Goal: Task Accomplishment & Management: Manage account settings

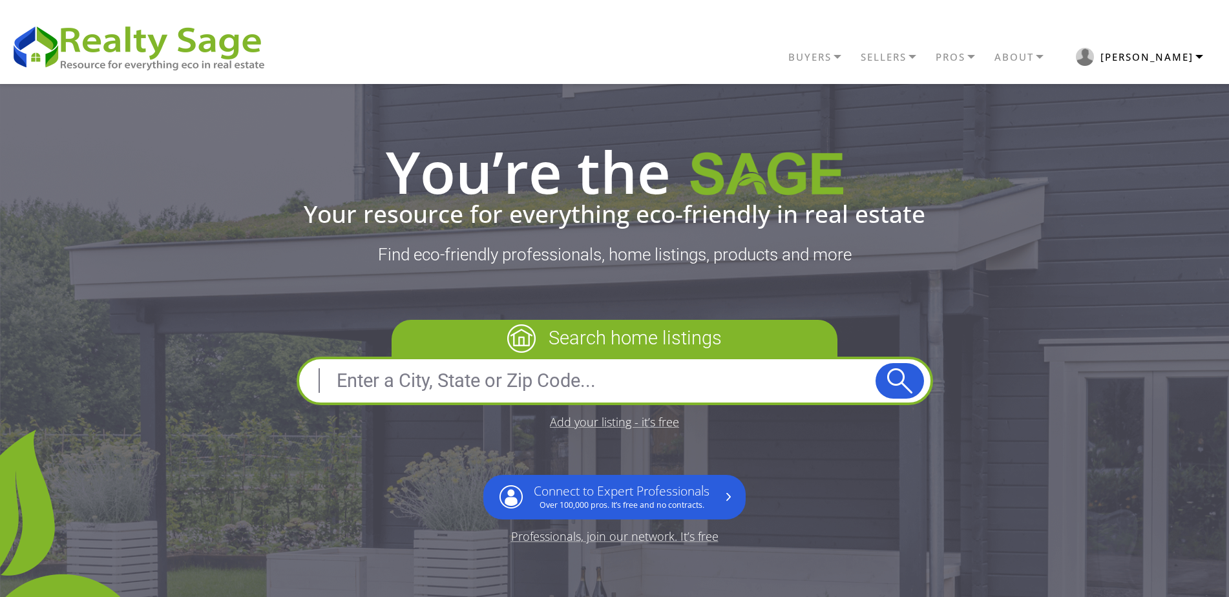
click at [1177, 59] on button "[PERSON_NAME]" at bounding box center [1139, 56] width 160 height 31
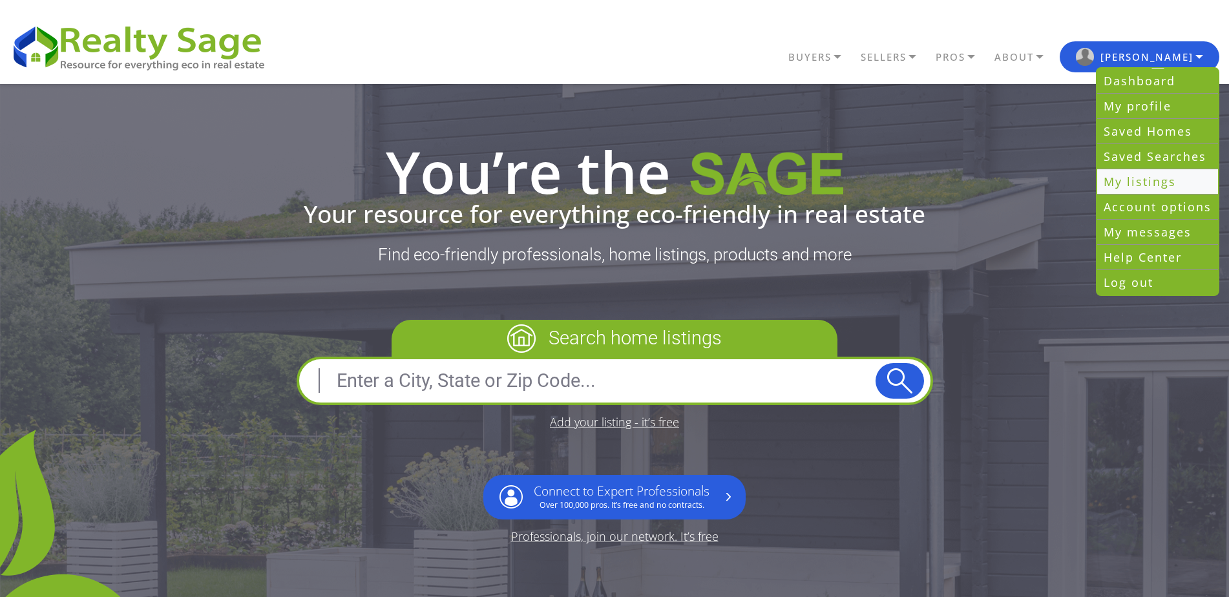
click at [1135, 179] on link "My listings" at bounding box center [1157, 181] width 121 height 25
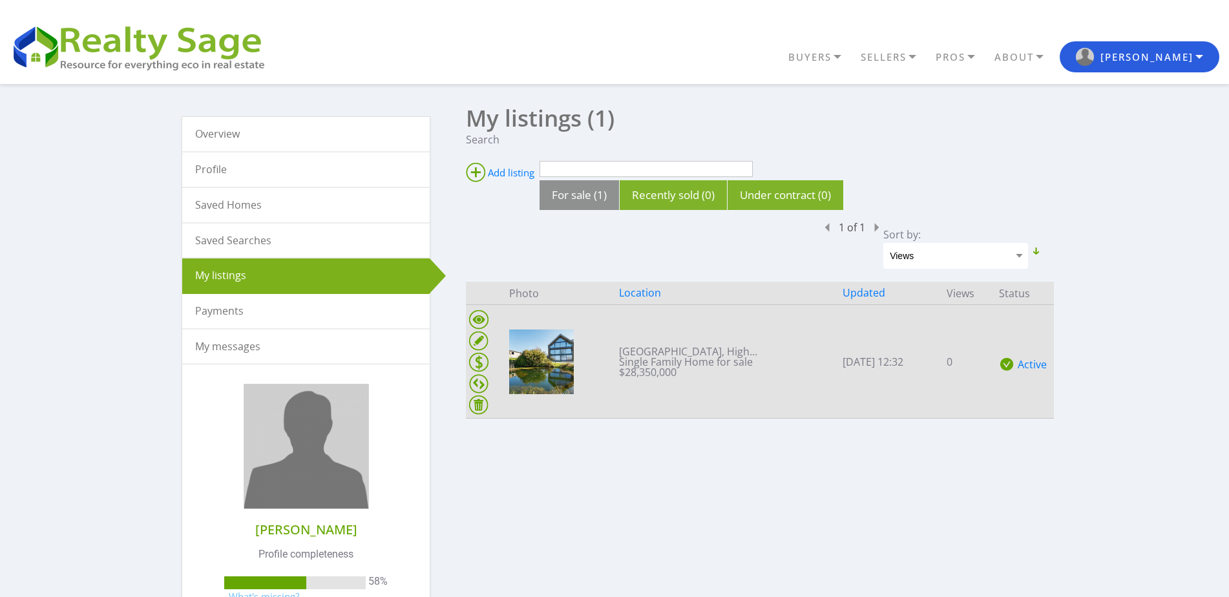
click at [626, 349] on td "Great Deptford House, High... Single Family Home for sale $28,350,000" at bounding box center [728, 362] width 224 height 114
click at [479, 346] on ins at bounding box center [478, 340] width 19 height 19
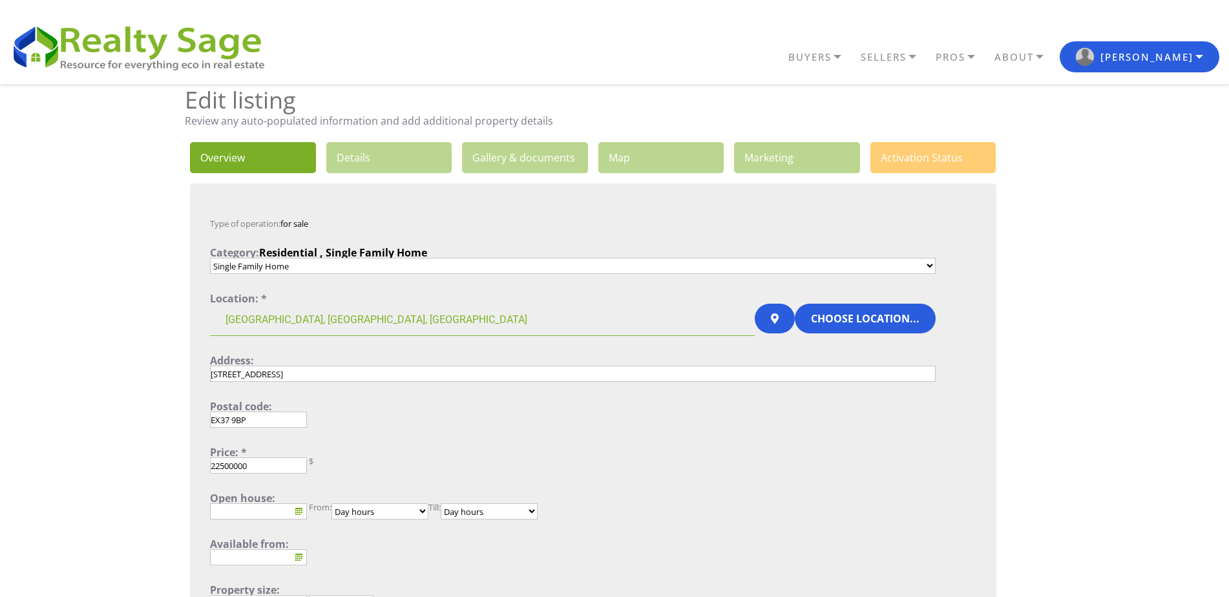
click at [221, 464] on input "22500000" at bounding box center [258, 465] width 97 height 16
click at [275, 464] on input "22500000" at bounding box center [258, 465] width 97 height 16
type input "2250000"
click at [256, 465] on input "2250000" at bounding box center [258, 465] width 97 height 16
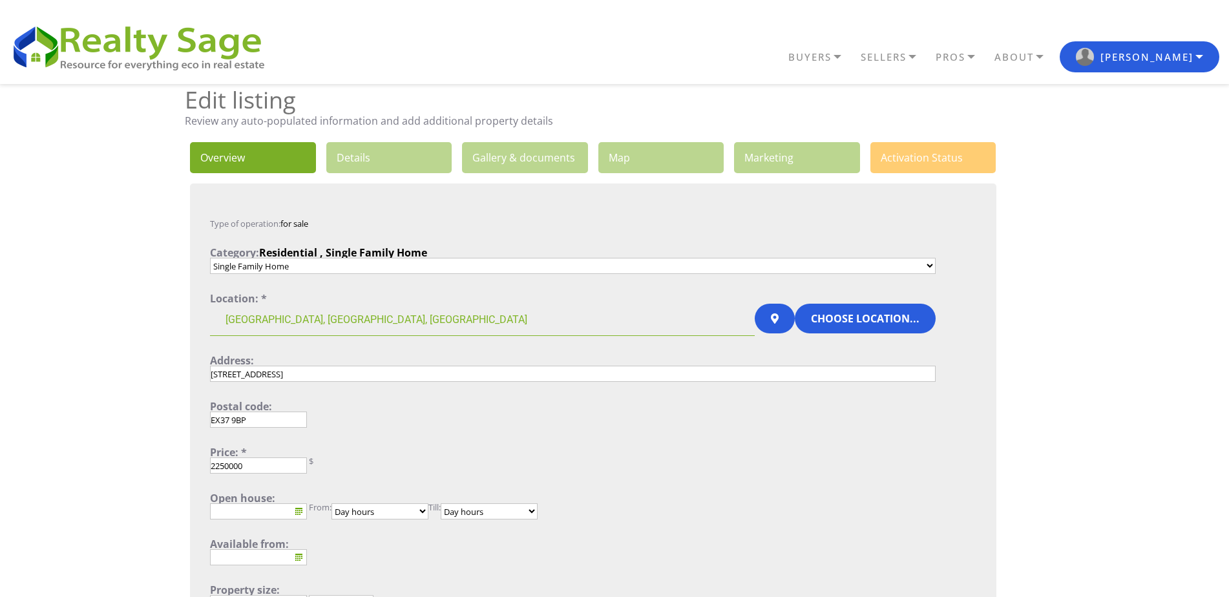
click at [428, 450] on div "Price: *" at bounding box center [572, 452] width 725 height 10
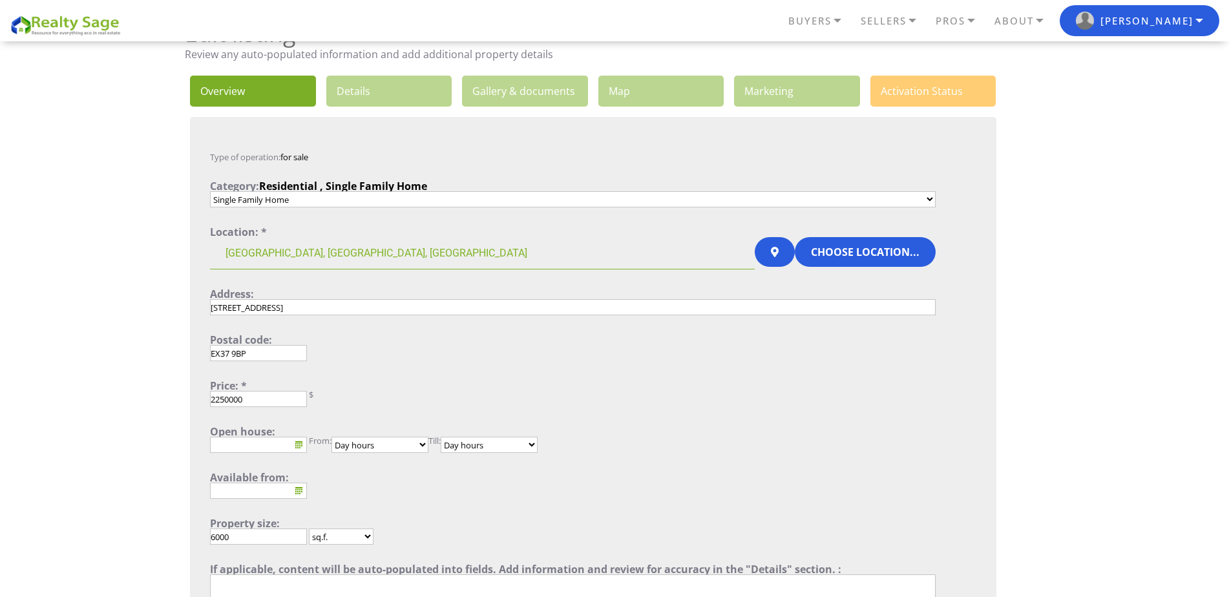
scroll to position [129, 0]
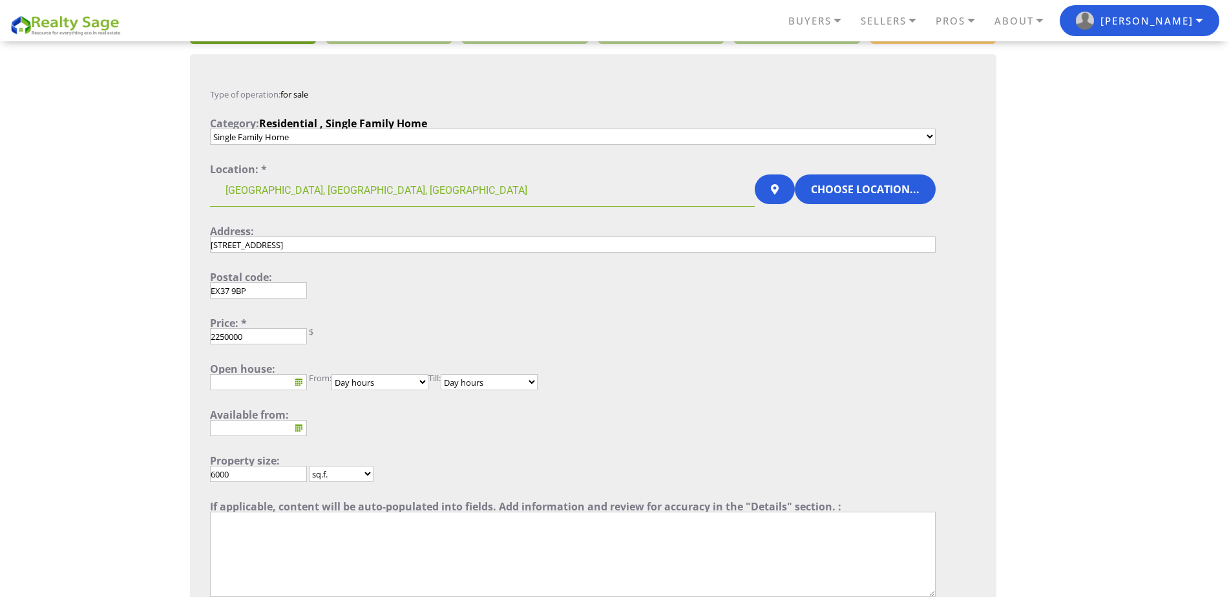
click at [273, 335] on input "2250000" at bounding box center [258, 336] width 97 height 16
click at [353, 325] on div "Price: *" at bounding box center [572, 323] width 725 height 10
click at [253, 336] on input "2250000" at bounding box center [258, 336] width 97 height 16
drag, startPoint x: 261, startPoint y: 336, endPoint x: 169, endPoint y: 331, distance: 91.8
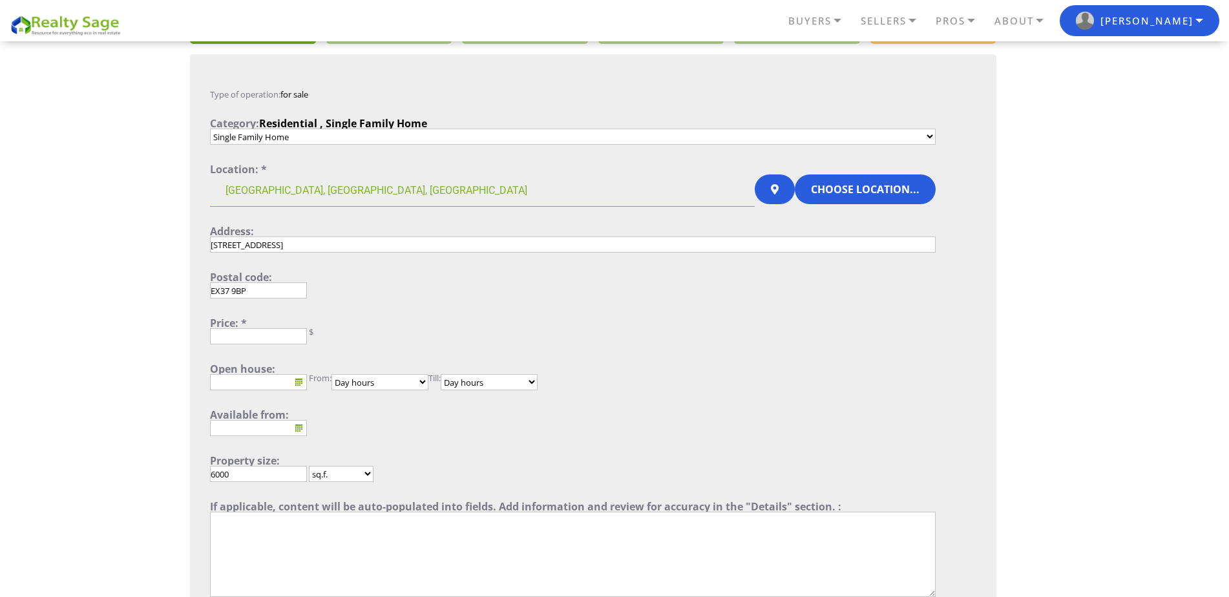
click at [258, 336] on input "text" at bounding box center [258, 336] width 97 height 16
click at [255, 336] on input "text" at bounding box center [258, 336] width 97 height 16
click at [216, 333] on input "2880000" at bounding box center [258, 336] width 97 height 16
click at [230, 336] on input "2,880000" at bounding box center [258, 336] width 97 height 16
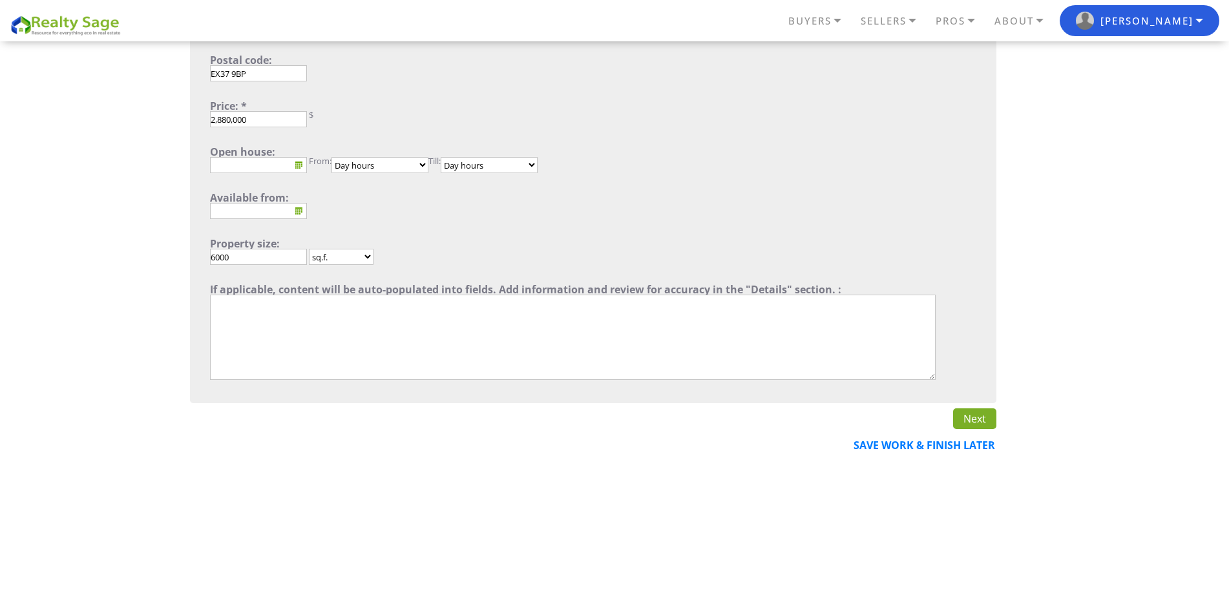
scroll to position [388, 0]
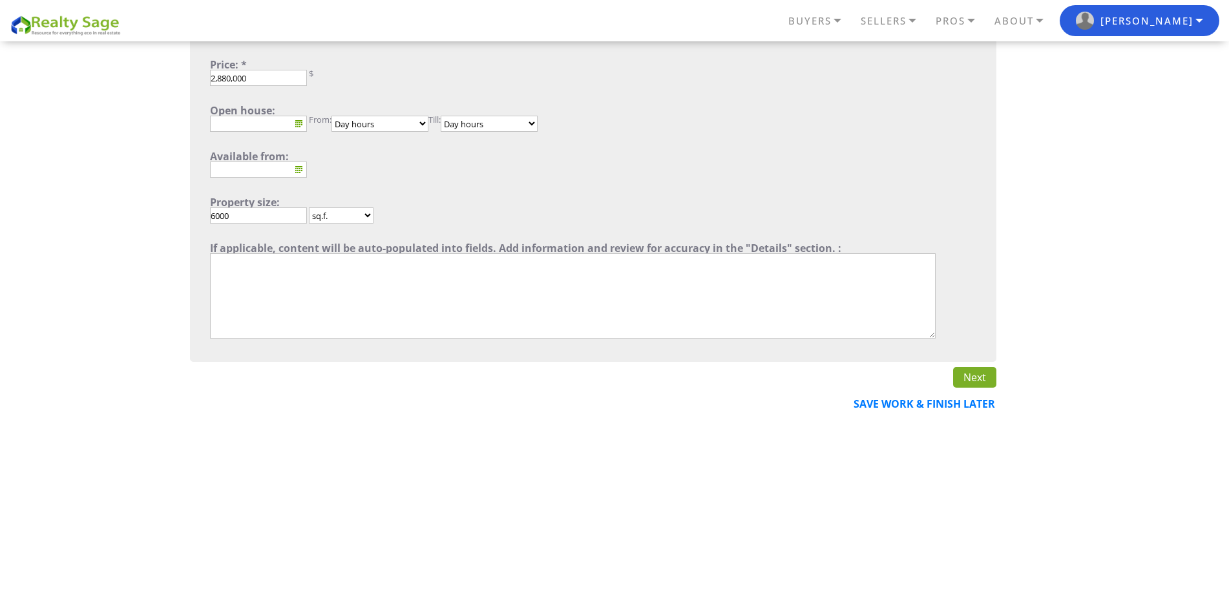
type input "2,880,000"
click at [972, 372] on link "Next" at bounding box center [974, 377] width 43 height 21
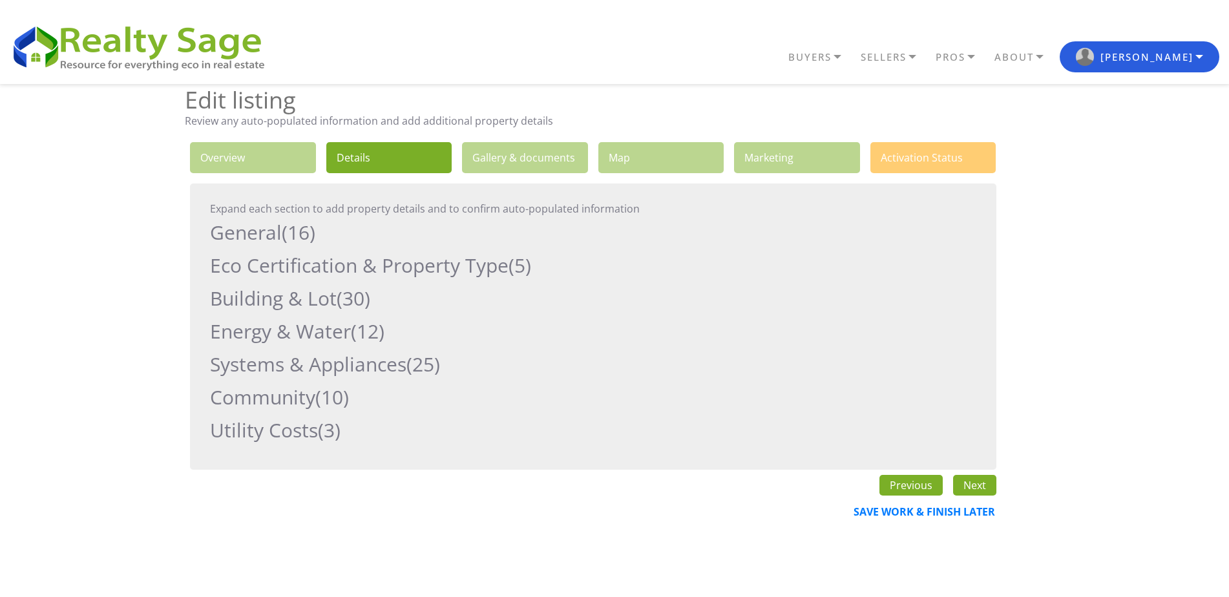
click at [968, 486] on link "Next" at bounding box center [974, 485] width 43 height 21
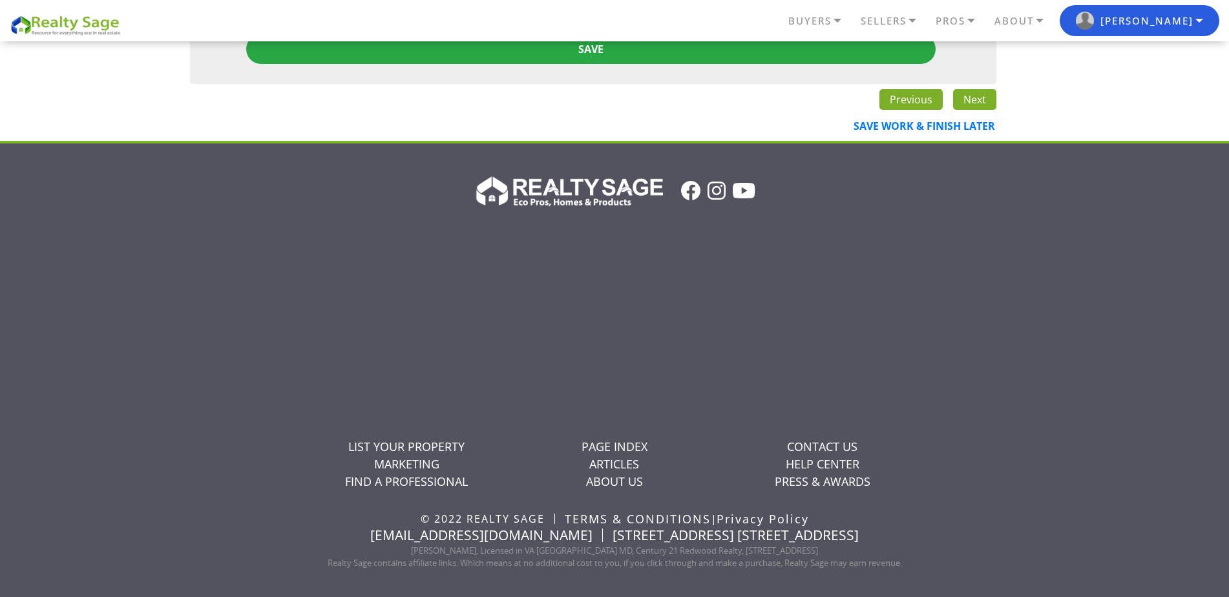
scroll to position [6946, 0]
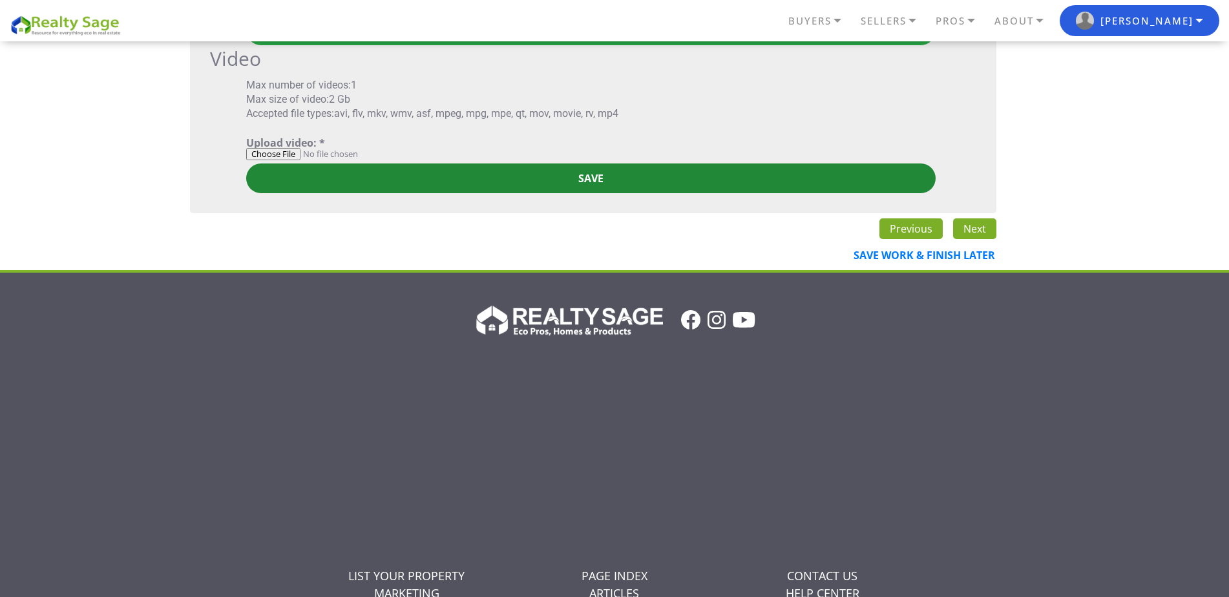
click at [612, 184] on input "Save" at bounding box center [590, 178] width 689 height 30
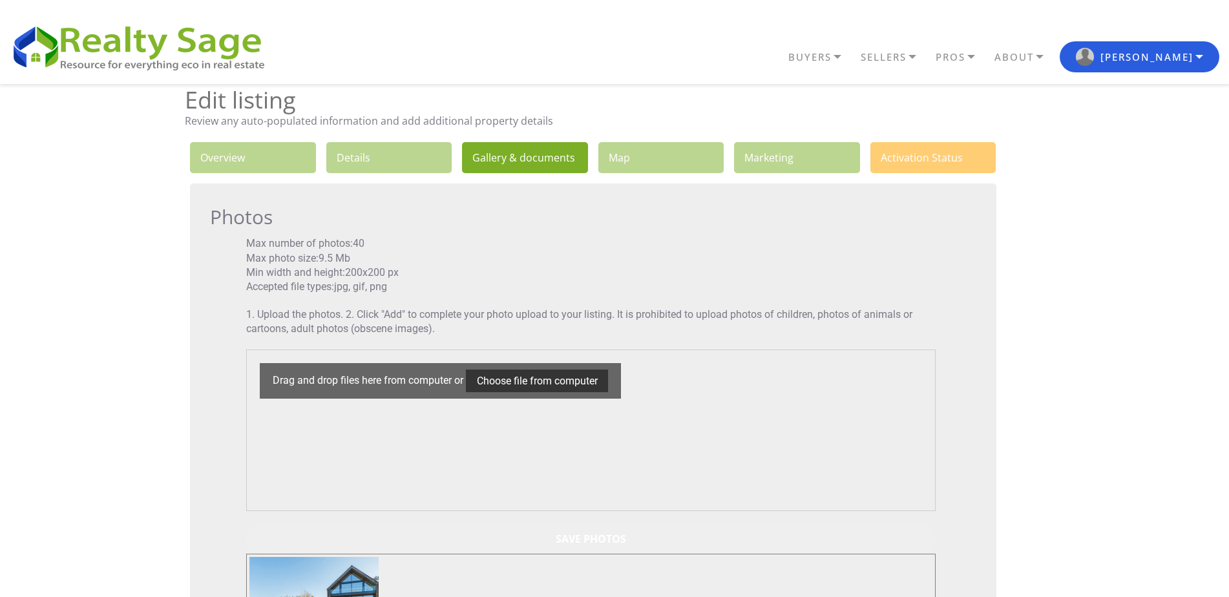
click at [213, 47] on img at bounding box center [144, 47] width 268 height 52
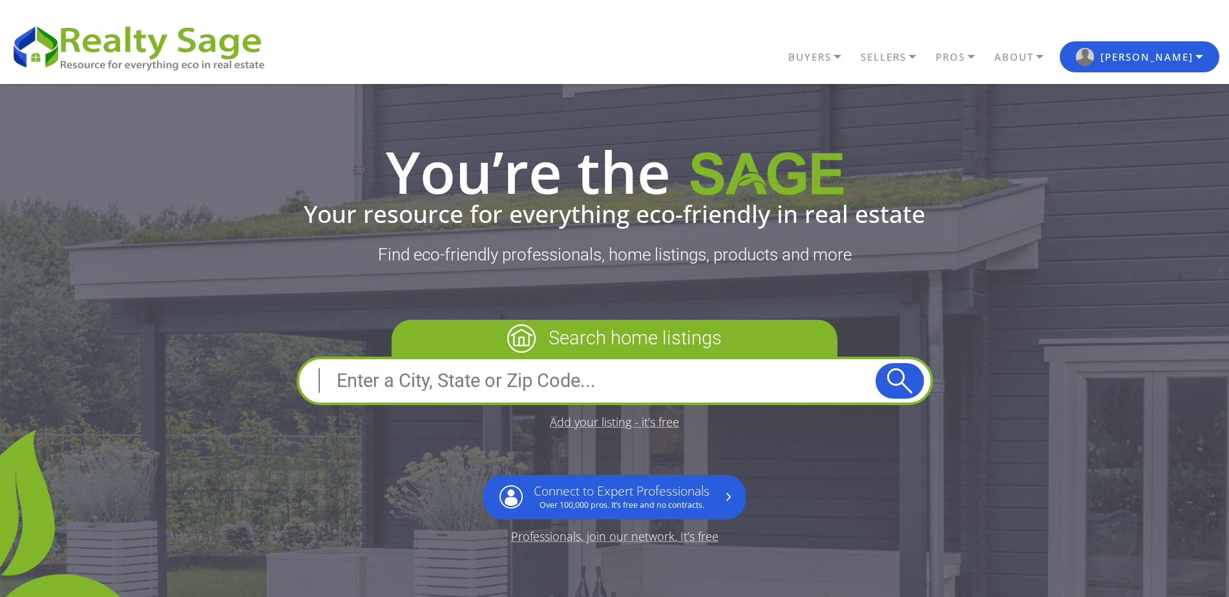
click at [1094, 59] on img "button" at bounding box center [1085, 57] width 18 height 18
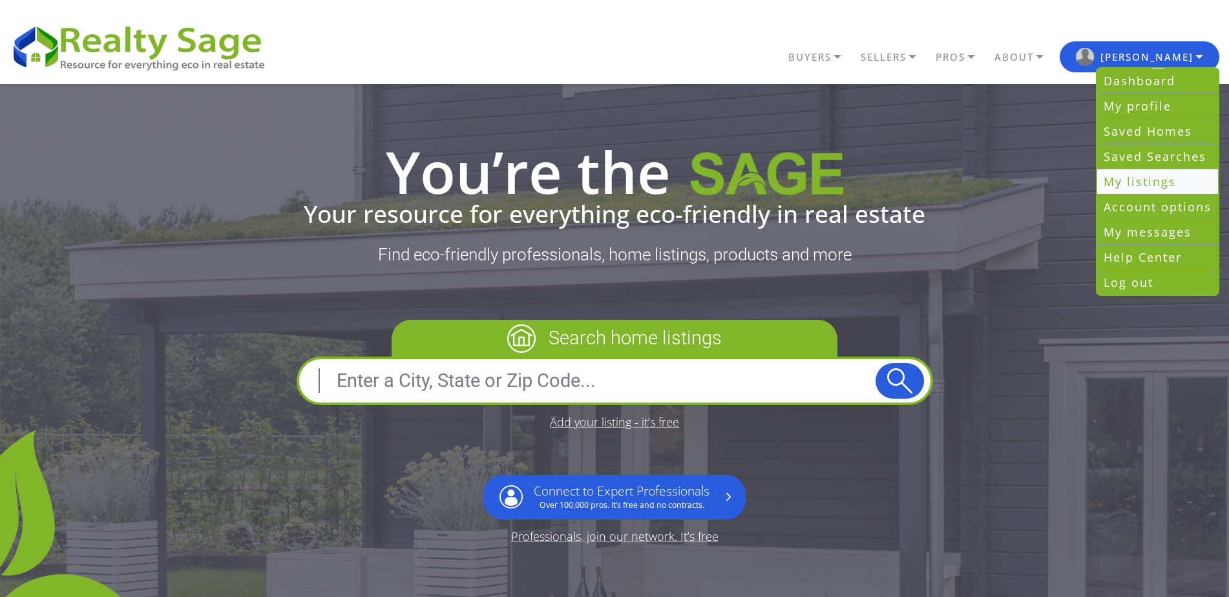
click at [1134, 187] on link "My listings" at bounding box center [1157, 181] width 121 height 25
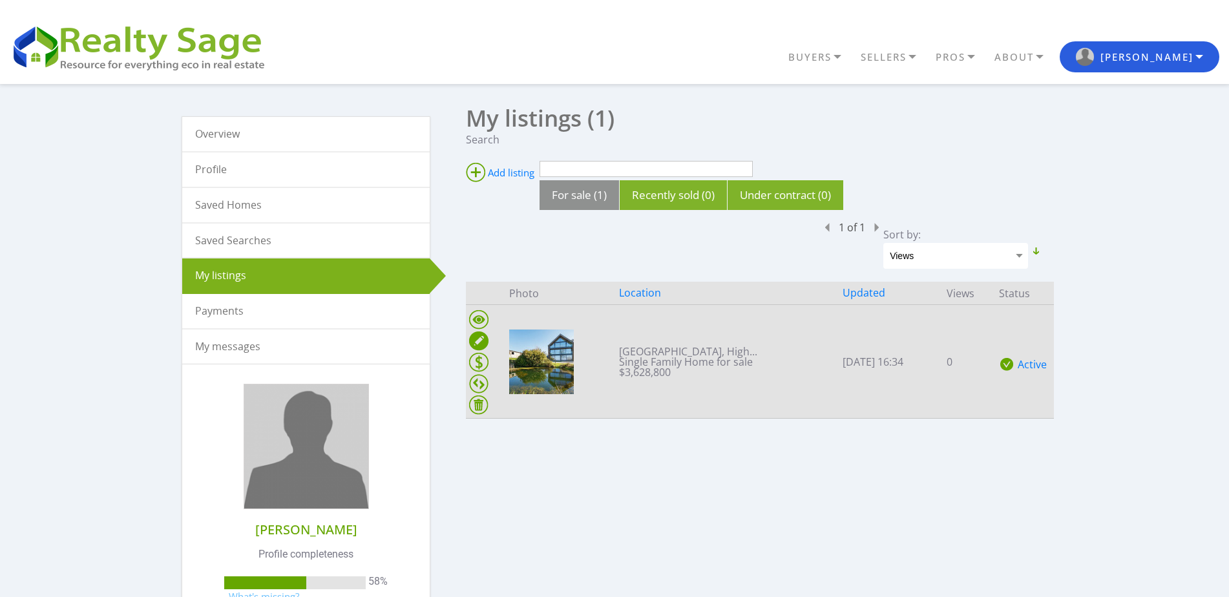
click at [479, 344] on ins at bounding box center [478, 340] width 19 height 19
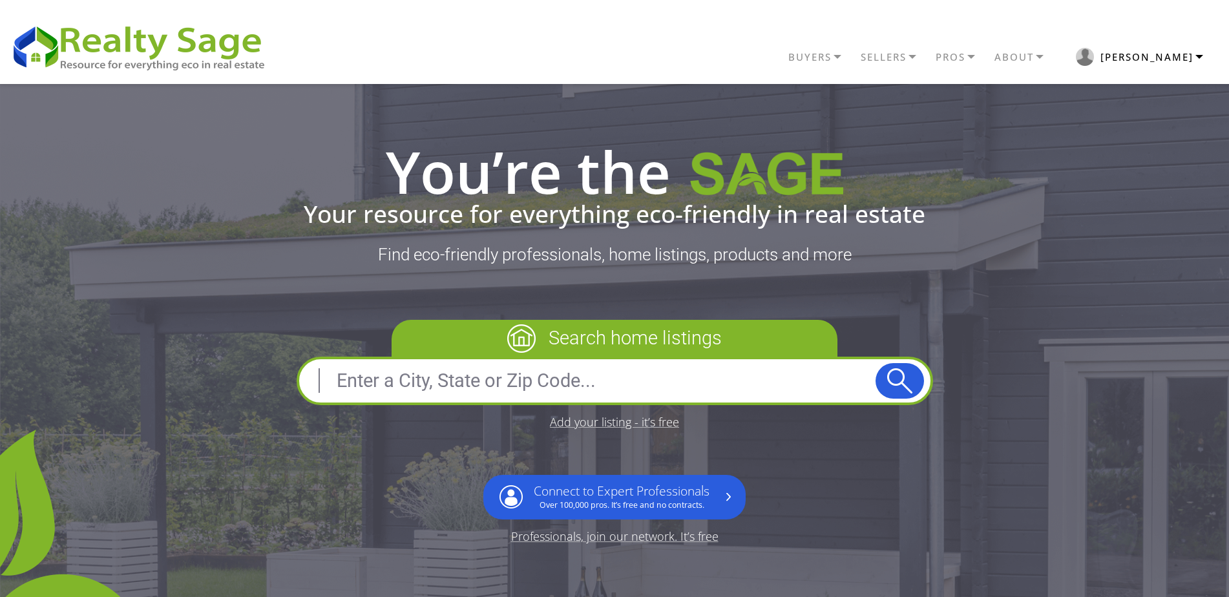
click at [1176, 56] on button "[PERSON_NAME]" at bounding box center [1139, 56] width 160 height 31
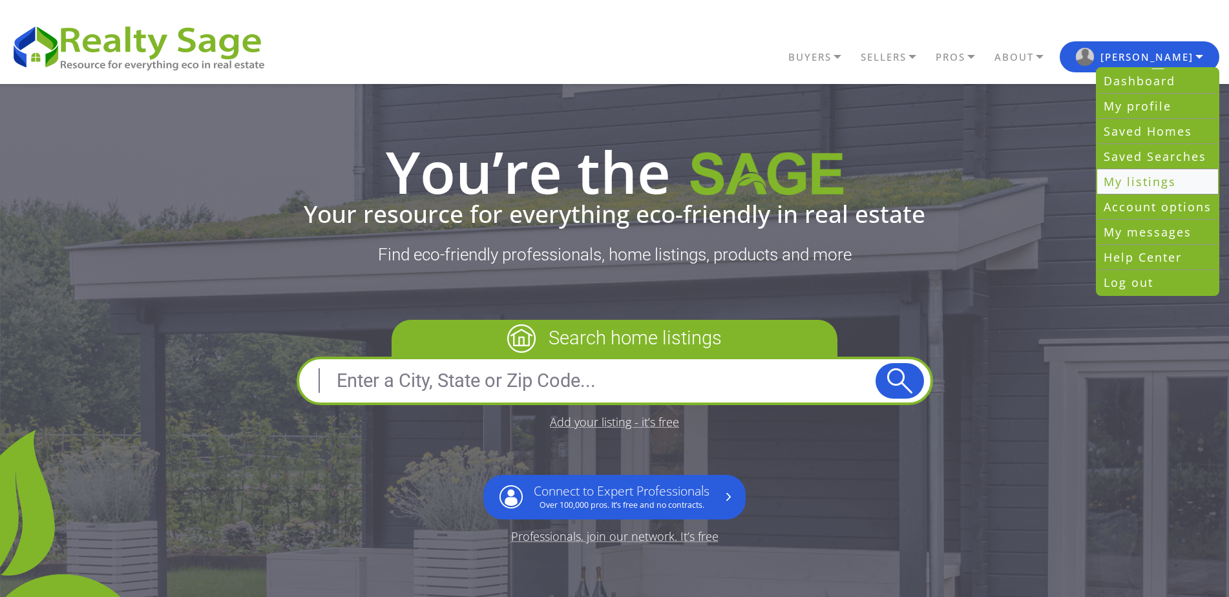
click at [1133, 185] on link "My listings" at bounding box center [1157, 181] width 121 height 25
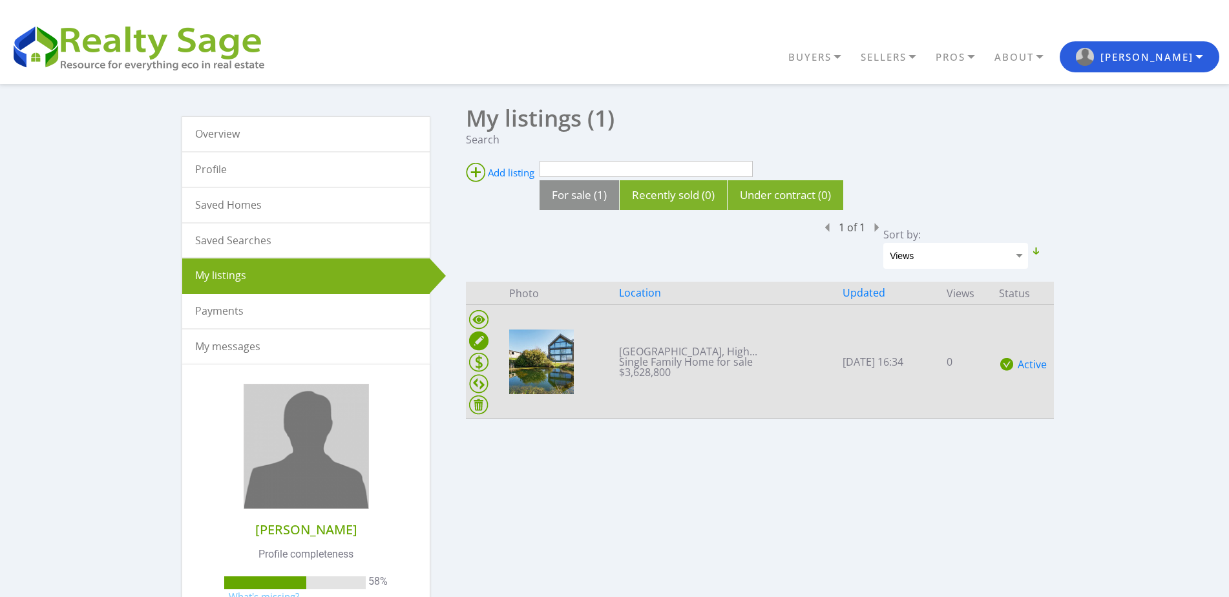
click at [483, 339] on ins at bounding box center [478, 340] width 19 height 19
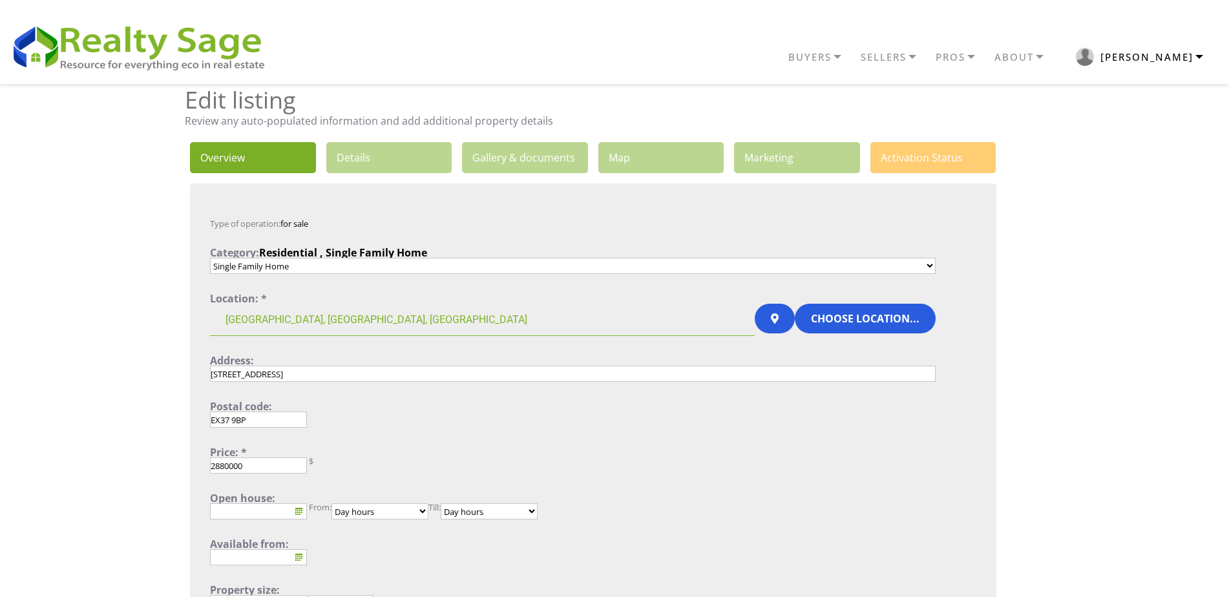
click at [1174, 64] on button "[PERSON_NAME]" at bounding box center [1139, 56] width 160 height 31
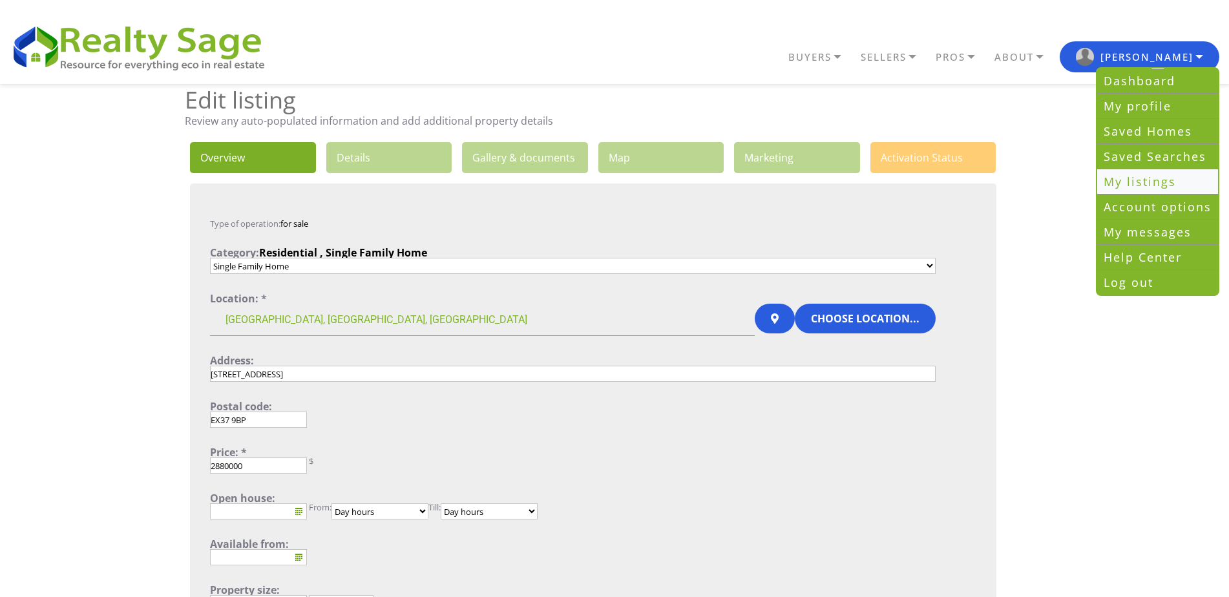
click at [1134, 181] on link "My listings" at bounding box center [1157, 181] width 121 height 25
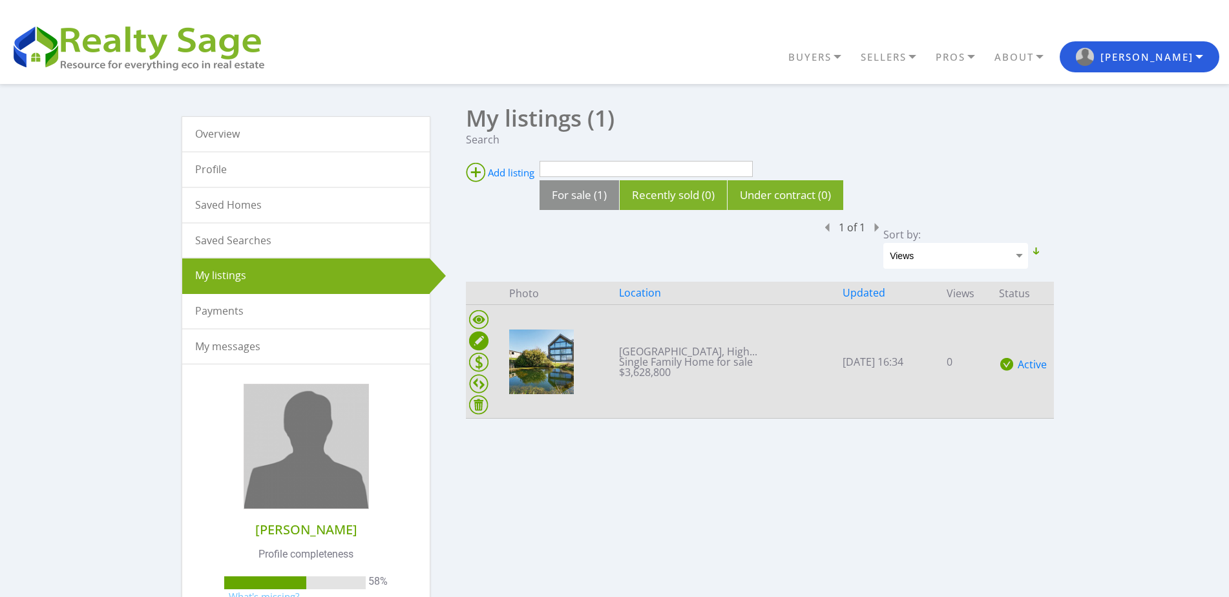
click at [479, 339] on ins at bounding box center [478, 340] width 19 height 19
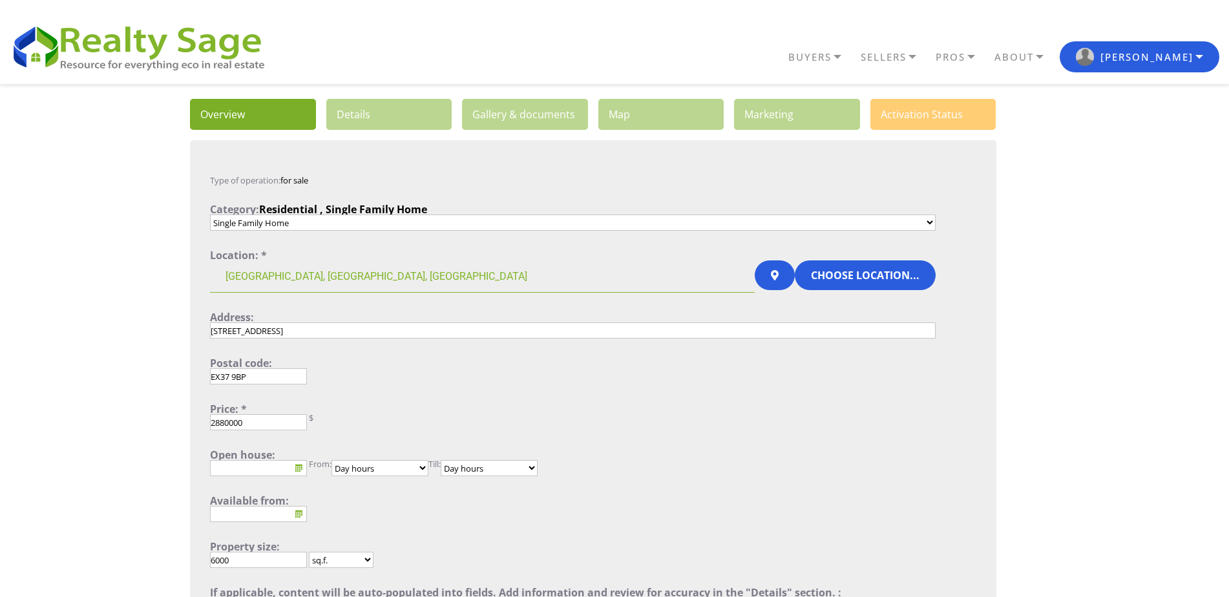
scroll to position [65, 0]
